Goal: Task Accomplishment & Management: Manage account settings

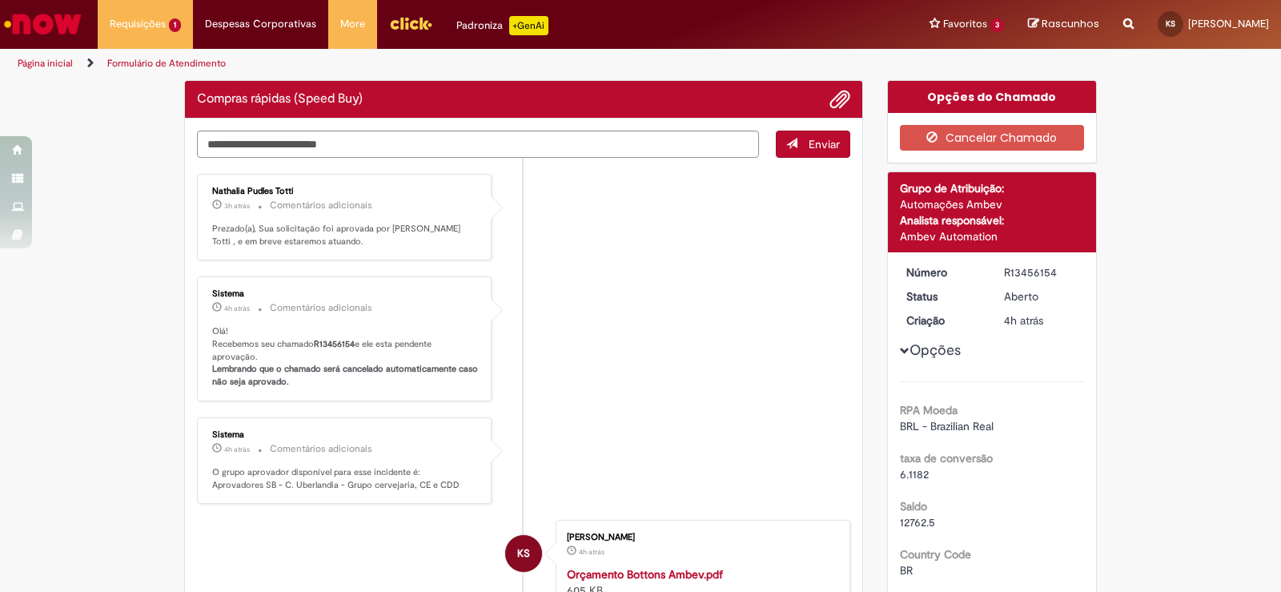
click at [598, 276] on li "Sistema 4h atrás 4 horas atrás Comentários adicionais Olá! Recebemos seu chamad…" at bounding box center [523, 338] width 653 height 125
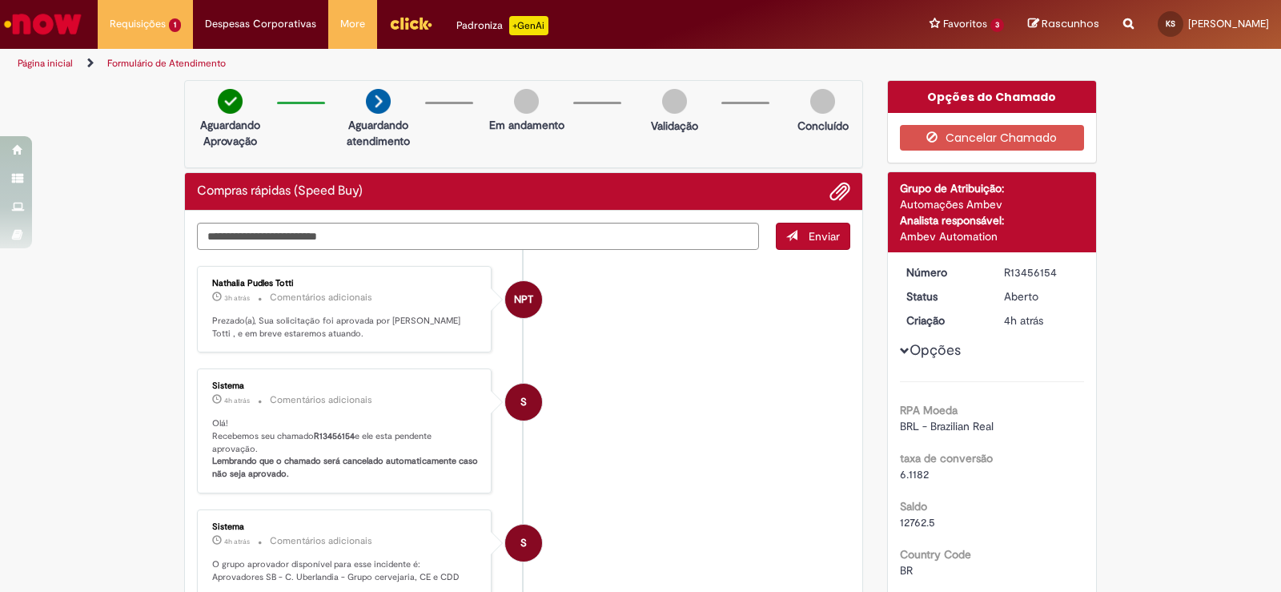
click at [608, 235] on textarea "Digite sua mensagem aqui..." at bounding box center [478, 236] width 562 height 27
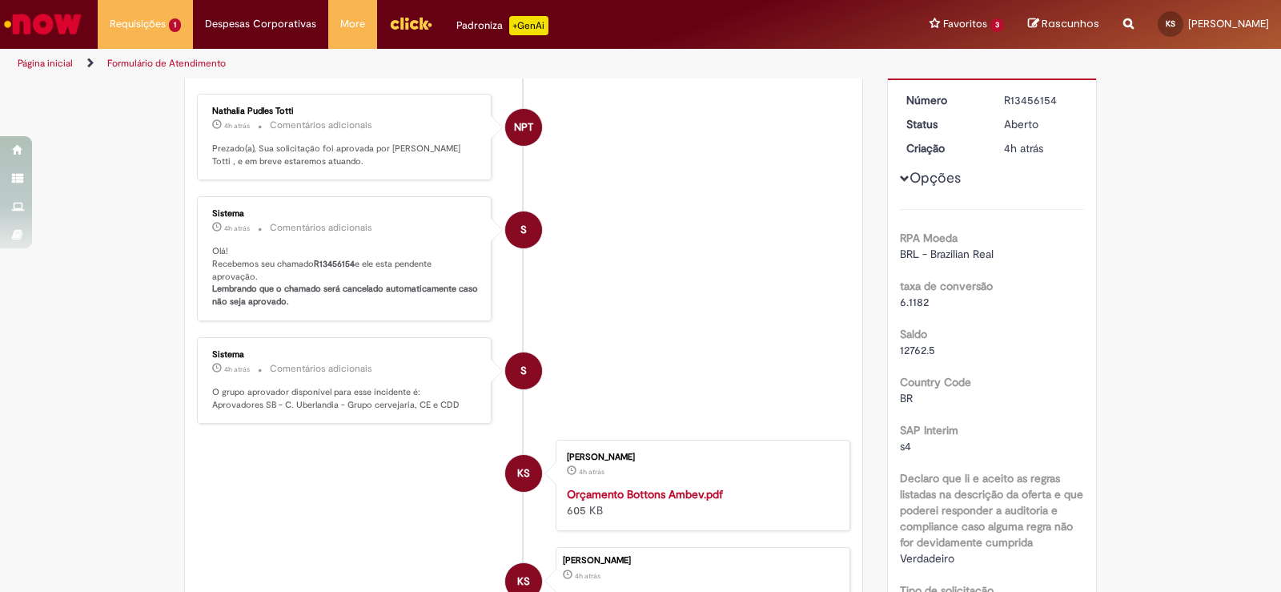
scroll to position [92, 0]
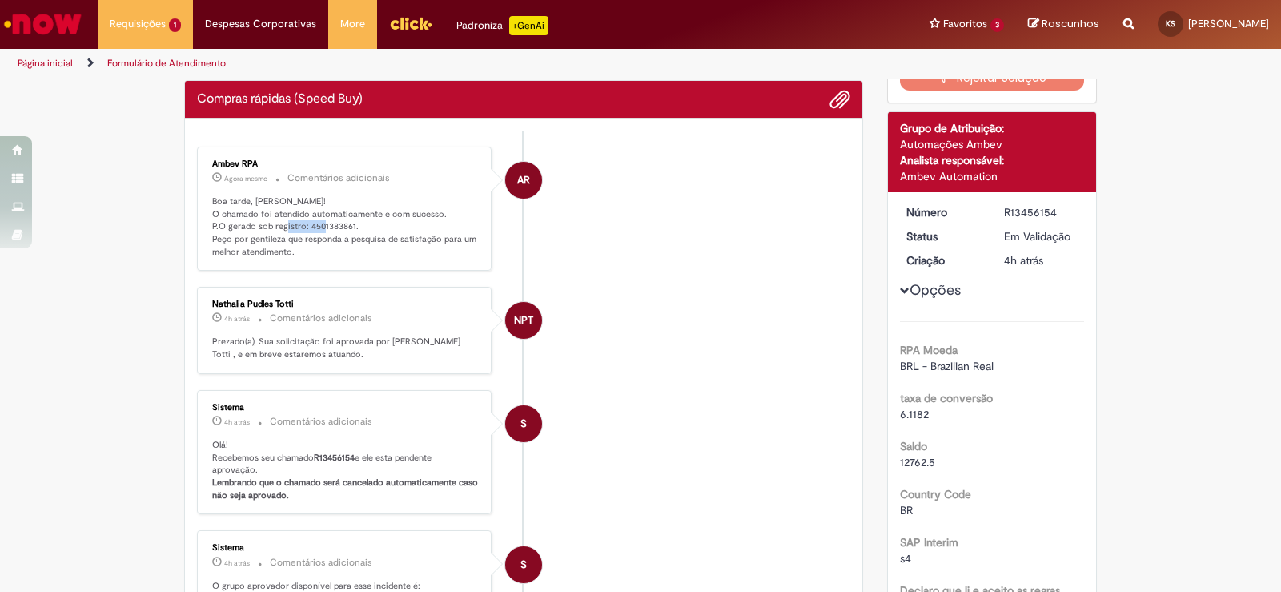
drag, startPoint x: 347, startPoint y: 227, endPoint x: 303, endPoint y: 225, distance: 44.9
click at [303, 225] on p "Boa tarde, Ketlyn! O chamado foi atendido automaticamente e com sucesso. P.O ge…" at bounding box center [345, 226] width 267 height 63
copy p "4501383861"
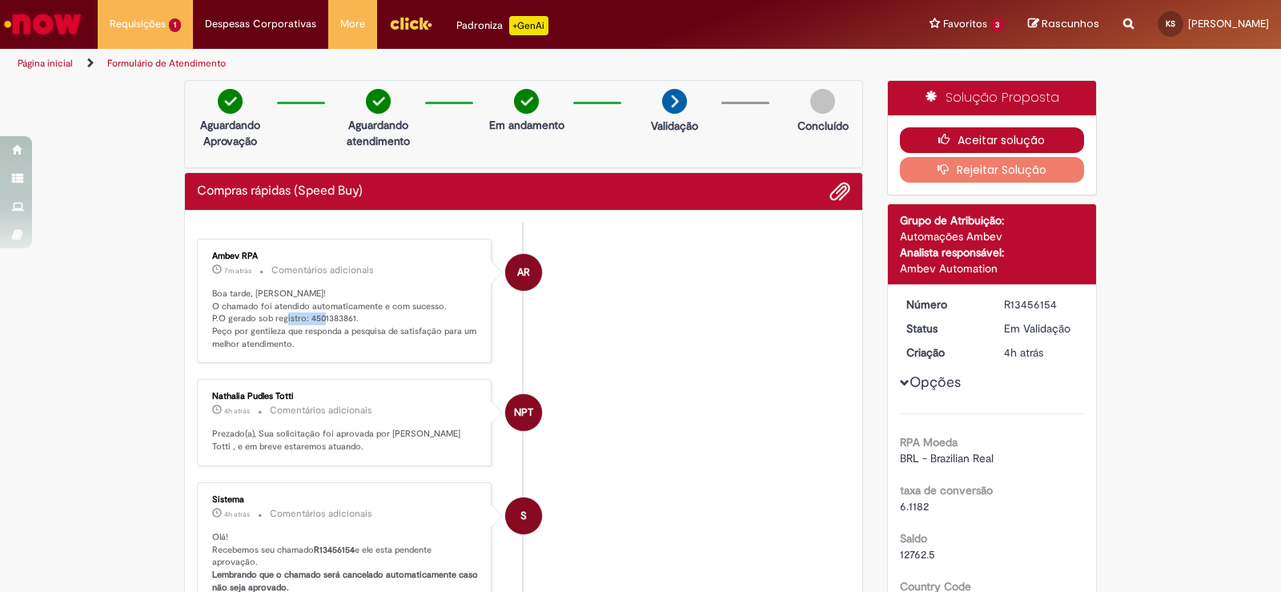
click at [974, 129] on button "Aceitar solução" at bounding box center [992, 140] width 185 height 26
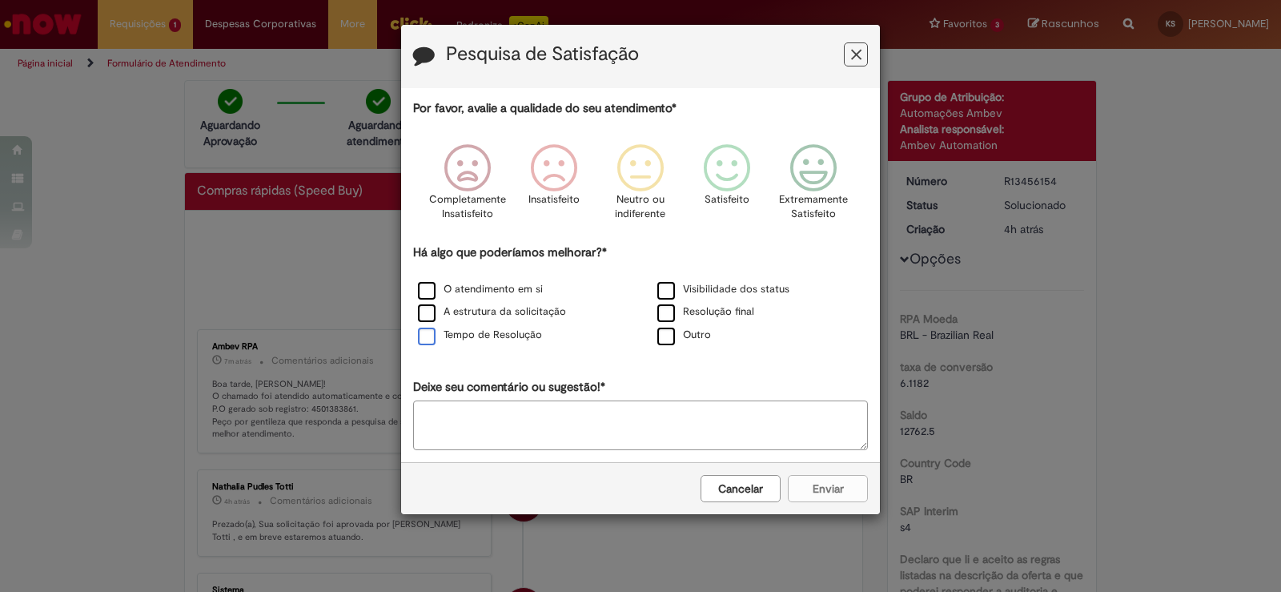
click at [504, 333] on label "Tempo de Resolução" at bounding box center [480, 334] width 124 height 15
click at [796, 189] on icon "Feedback" at bounding box center [814, 168] width 60 height 48
click at [818, 502] on div "Cancelar Enviar" at bounding box center [640, 488] width 479 height 52
click at [822, 481] on button "Enviar" at bounding box center [828, 488] width 80 height 27
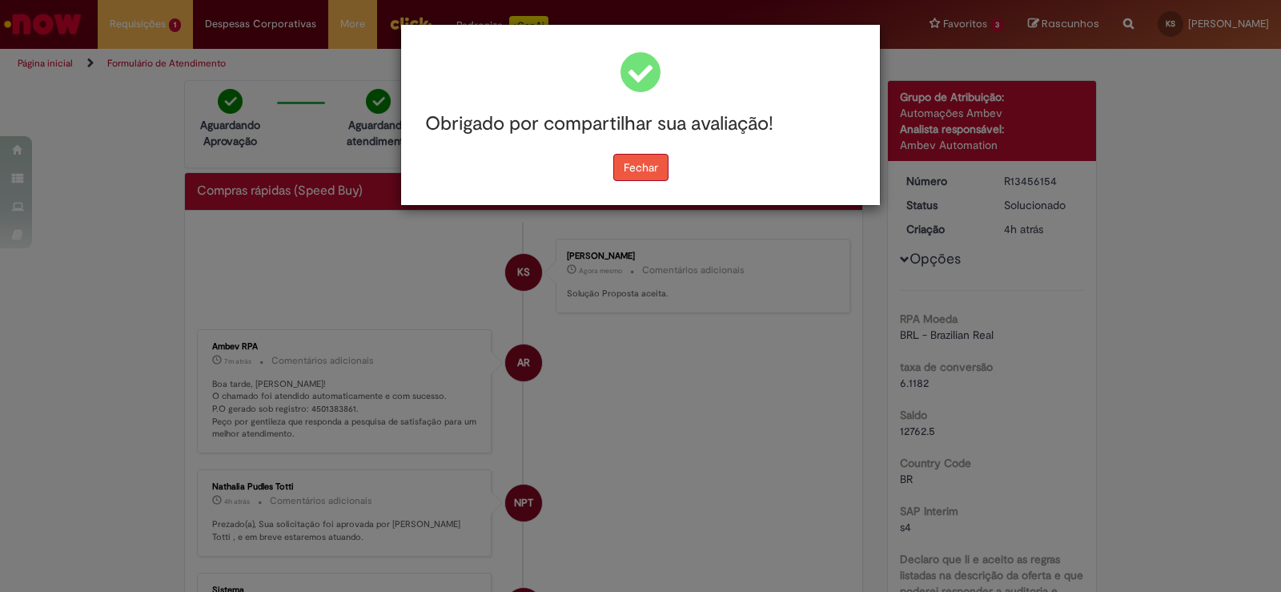
click at [652, 163] on button "Fechar" at bounding box center [640, 167] width 55 height 27
